Goal: Information Seeking & Learning: Learn about a topic

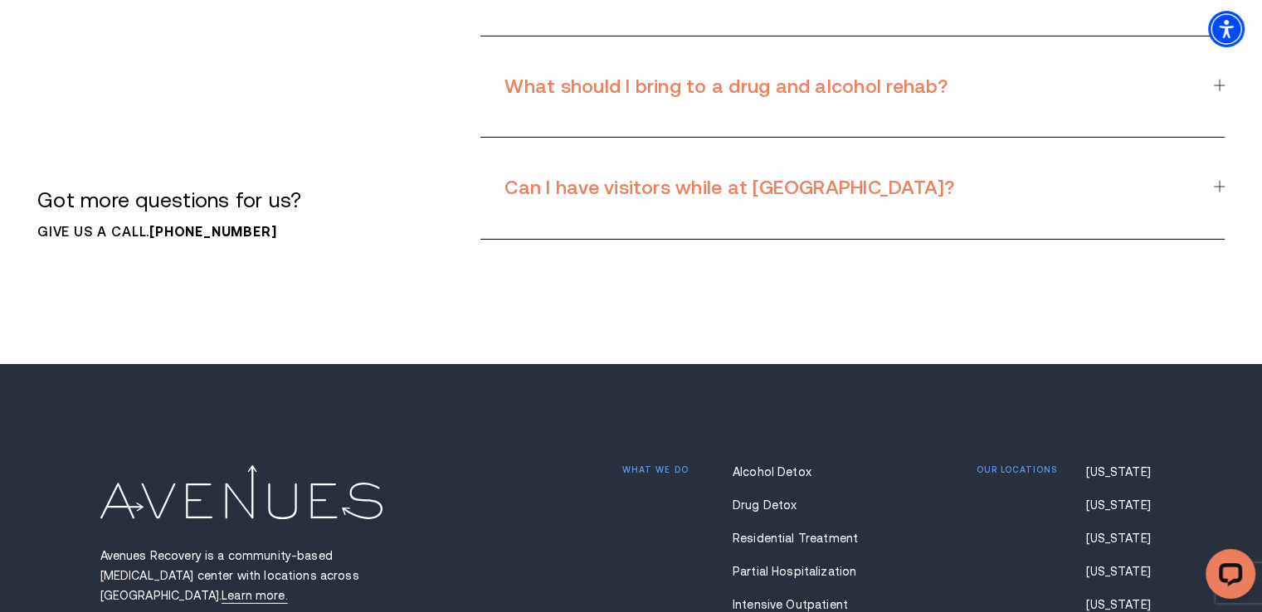
scroll to position [12380, 0]
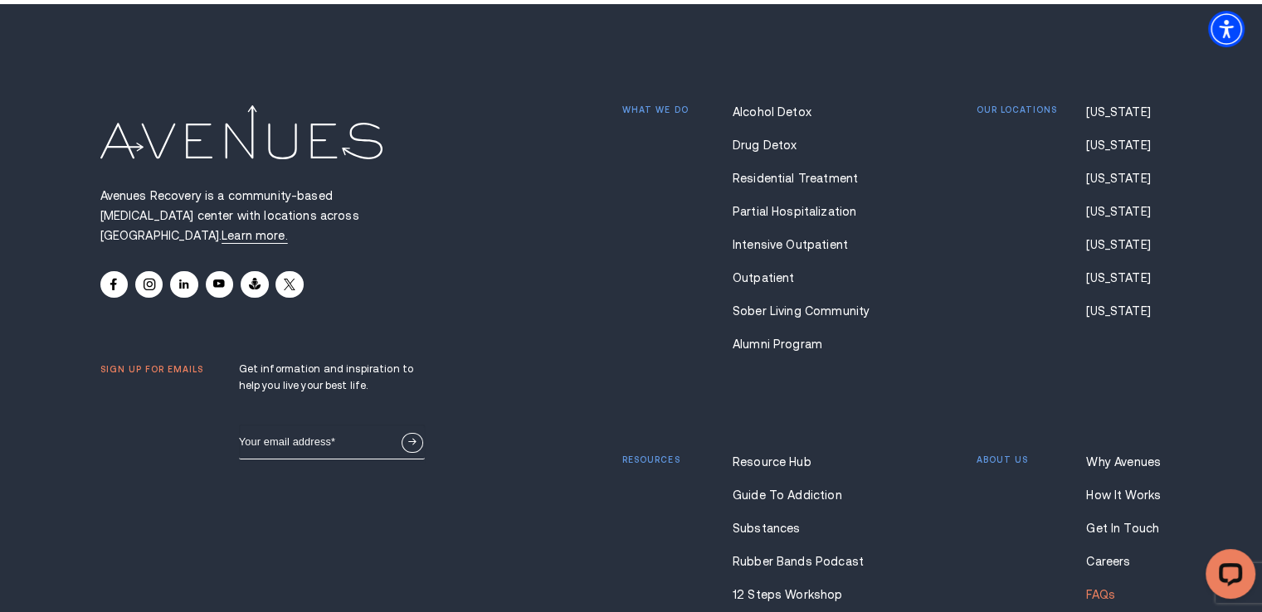
click at [1104, 588] on link "FAQs" at bounding box center [1124, 594] width 76 height 13
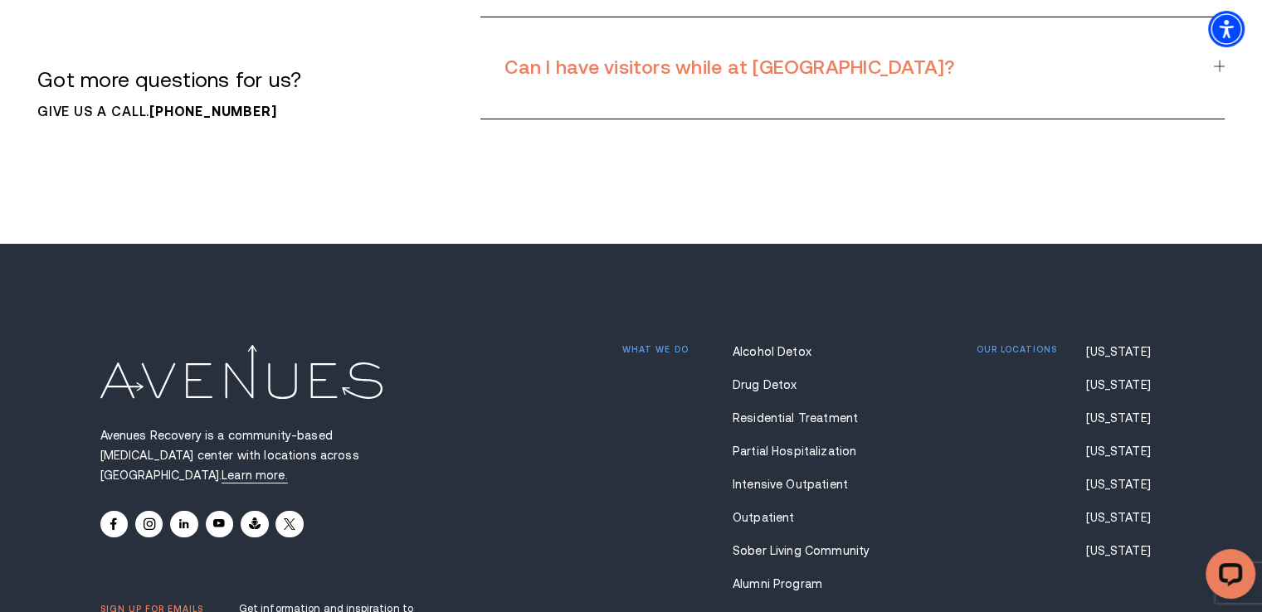
scroll to position [12380, 0]
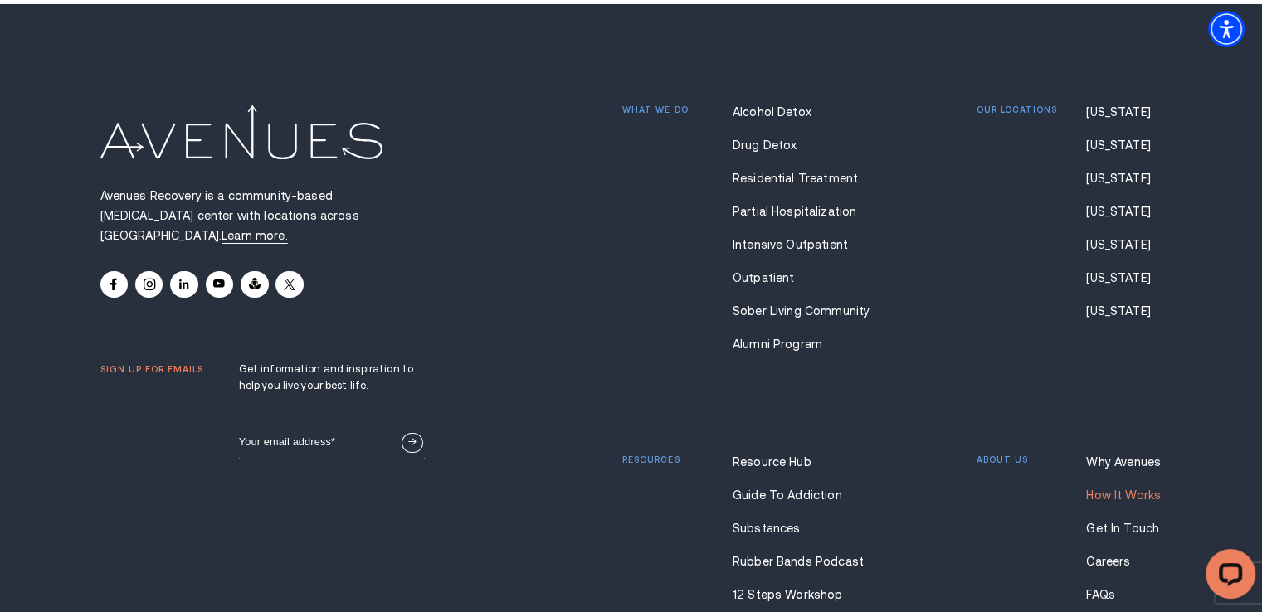
click at [1110, 489] on link "How It Works" at bounding box center [1124, 495] width 76 height 13
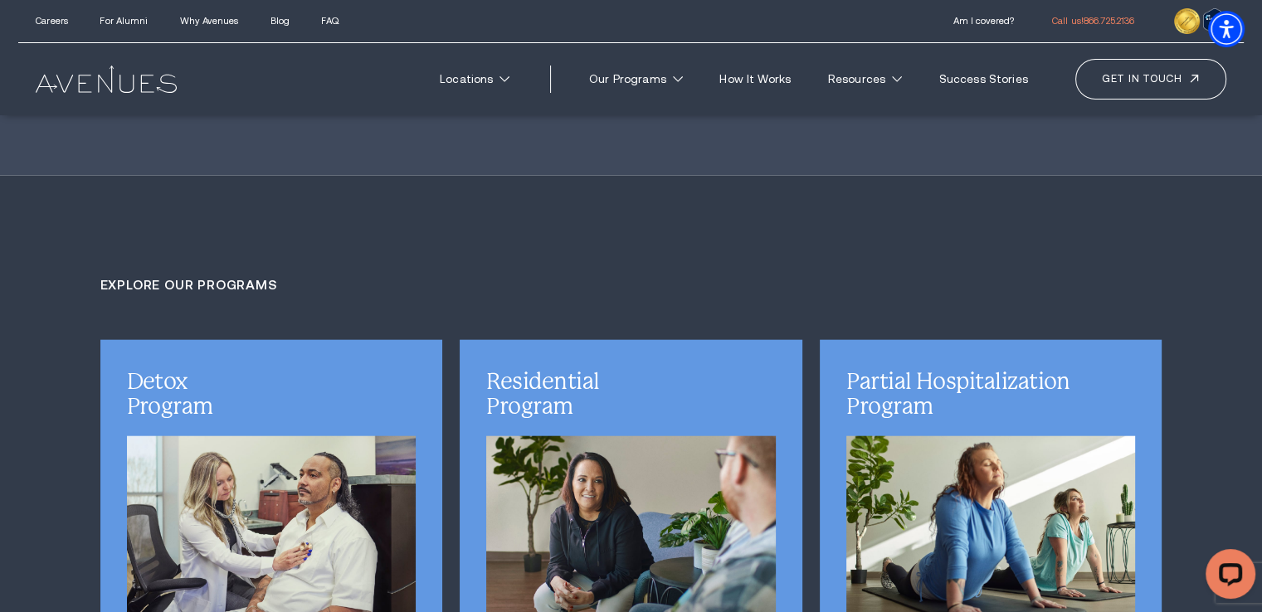
scroll to position [3951, 0]
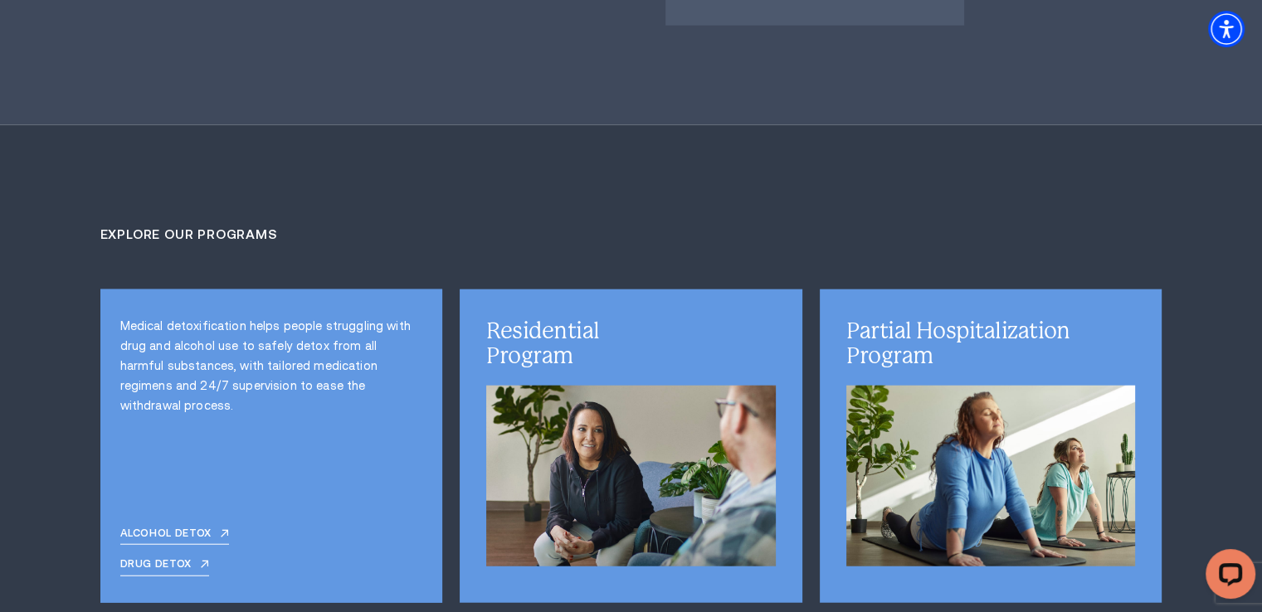
click at [183, 528] on link "Alcohol Detox" at bounding box center [174, 536] width 109 height 17
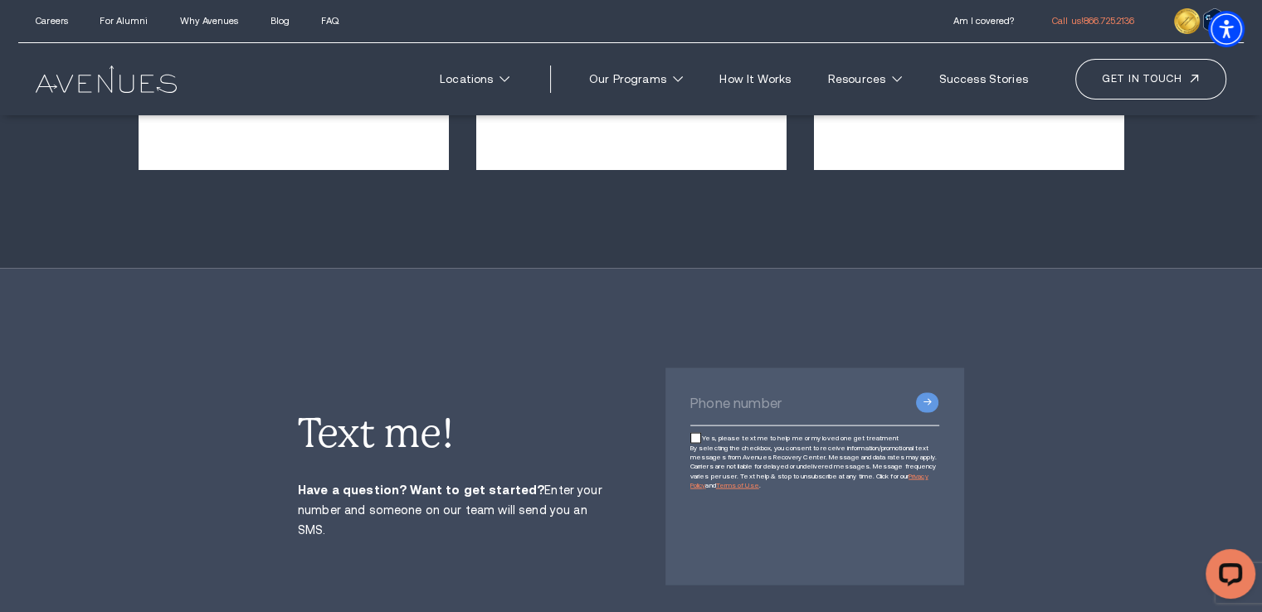
scroll to position [2672, 0]
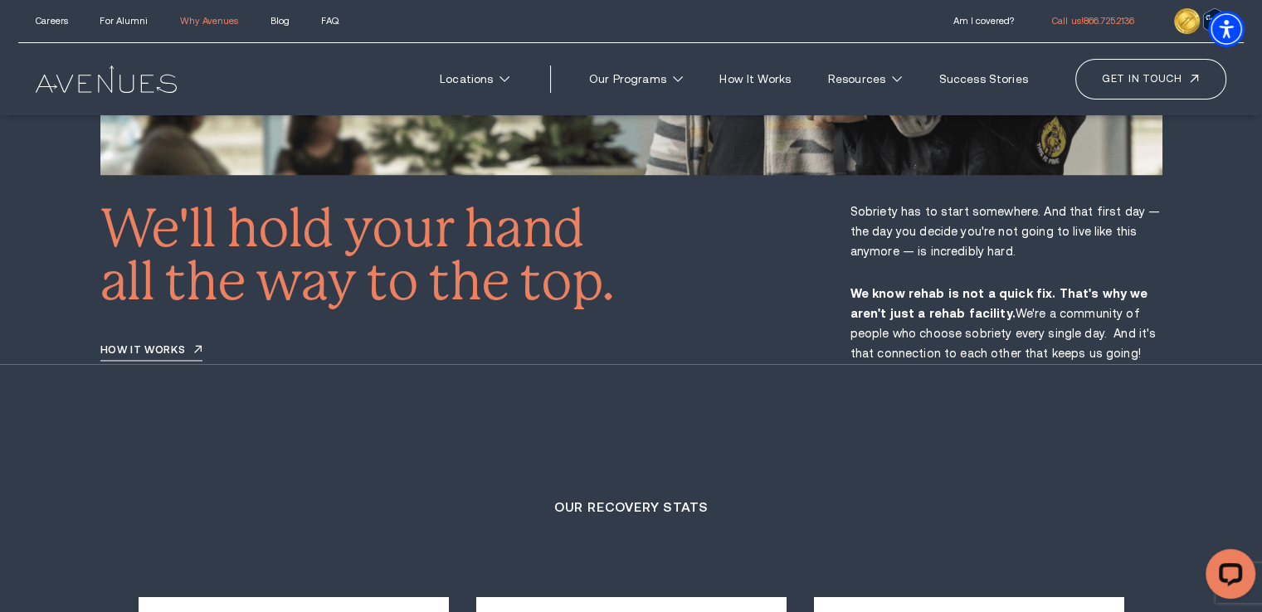
click at [211, 19] on link "Why Avenues" at bounding box center [209, 21] width 58 height 10
